Goal: Find specific page/section: Find specific page/section

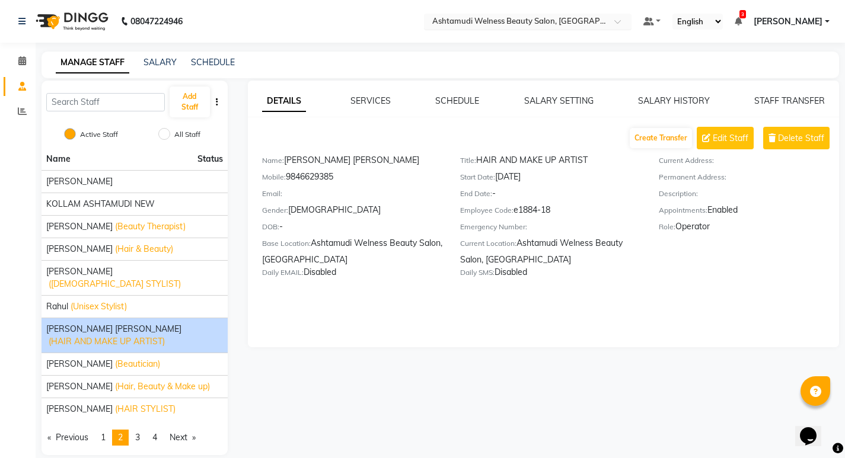
click at [522, 24] on input "text" at bounding box center [516, 23] width 172 height 12
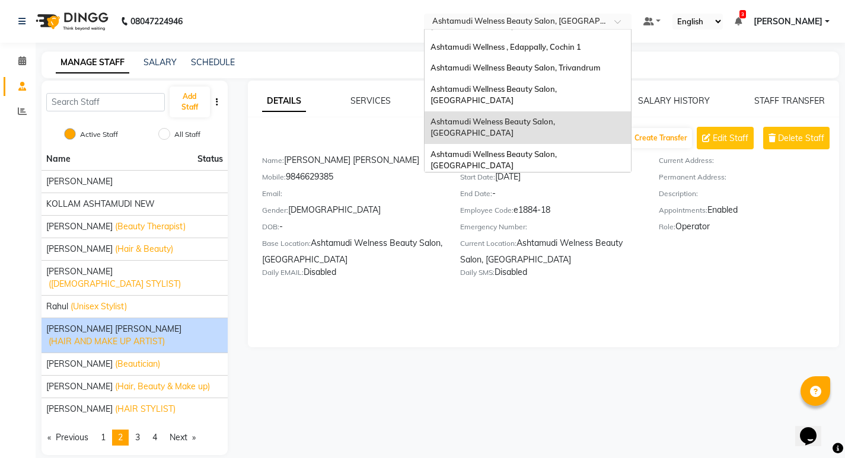
scroll to position [185, 0]
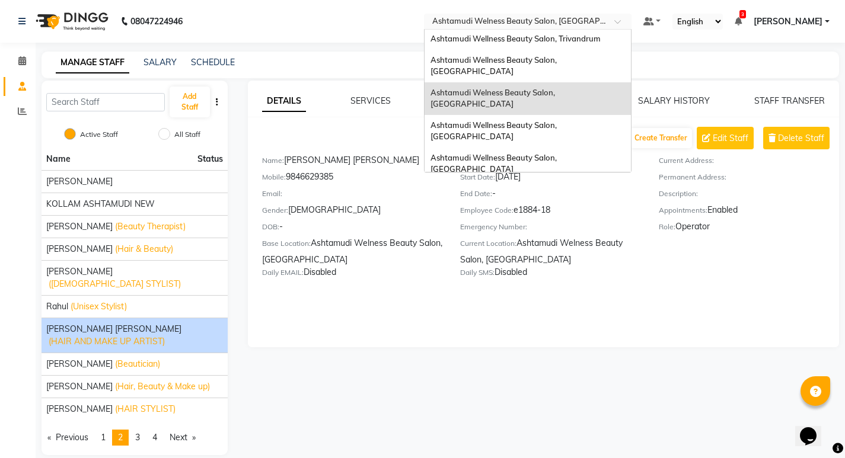
click at [587, 272] on span "Ashtamudi Unisex Salon, Dreams Mall, Dreams Mall Kottiyam" at bounding box center [525, 282] width 188 height 21
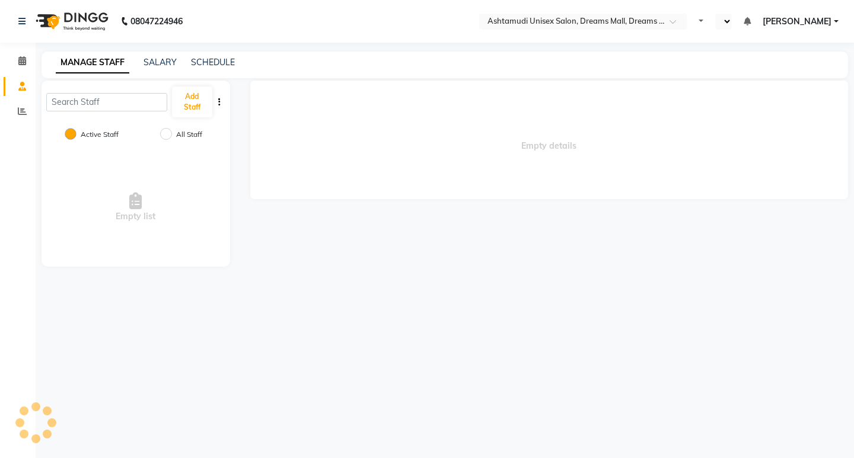
select select "en"
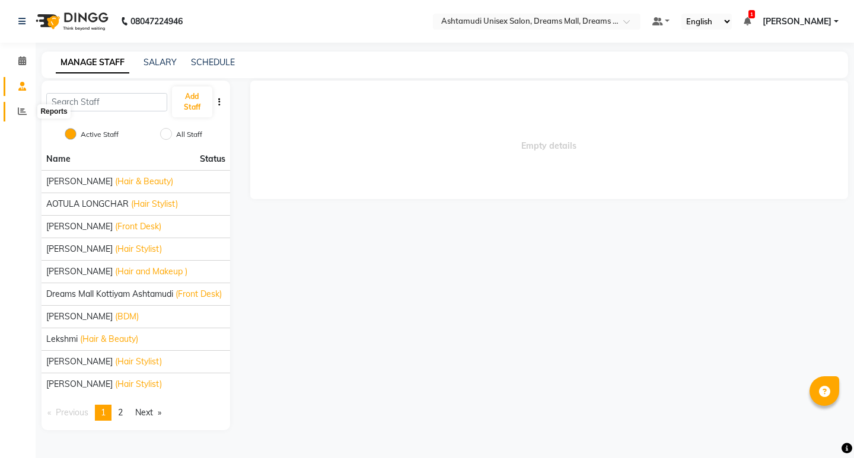
click at [20, 113] on icon at bounding box center [22, 111] width 9 height 9
